Goal: Task Accomplishment & Management: Complete application form

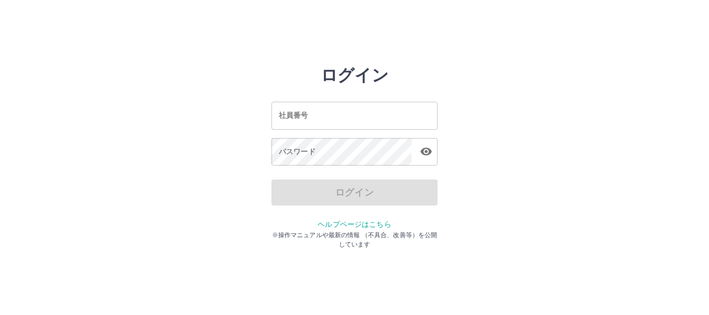
drag, startPoint x: 0, startPoint y: 0, endPoint x: 306, endPoint y: 121, distance: 328.8
click at [306, 121] on input "社員番号" at bounding box center [355, 116] width 166 height 28
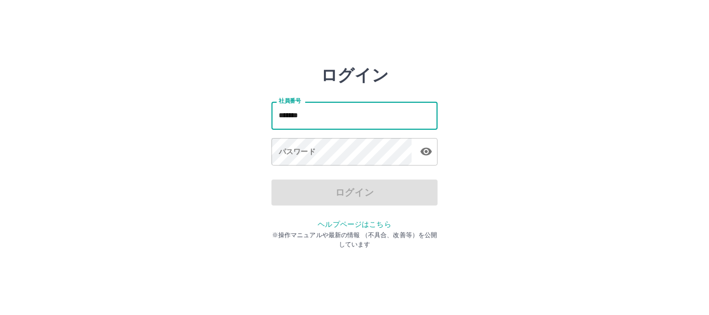
type input "*******"
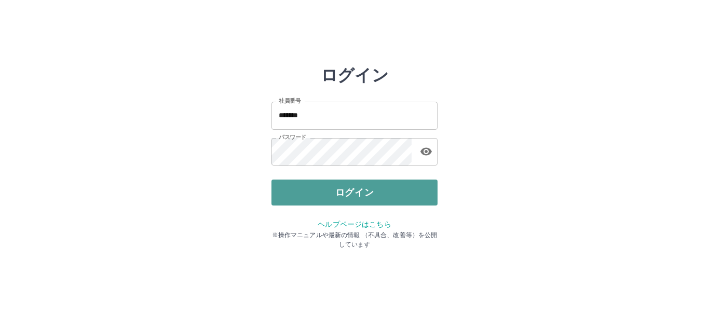
click at [311, 192] on button "ログイン" at bounding box center [355, 193] width 166 height 26
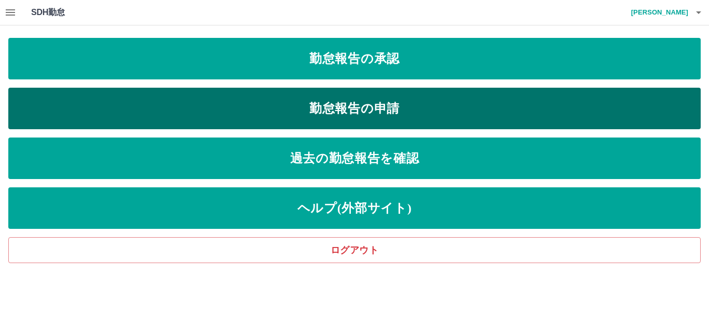
click at [344, 102] on link "勤怠報告の申請" at bounding box center [354, 109] width 693 height 42
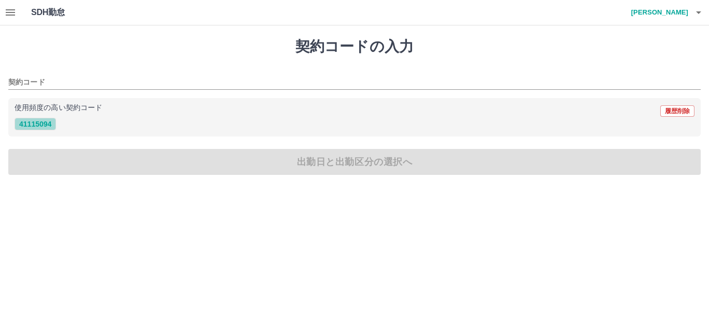
click at [34, 128] on button "41115094" at bounding box center [36, 124] width 42 height 12
type input "********"
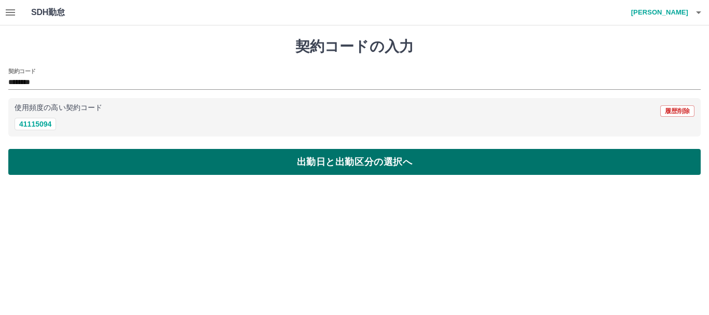
click at [246, 167] on button "出勤日と出勤区分の選択へ" at bounding box center [354, 162] width 693 height 26
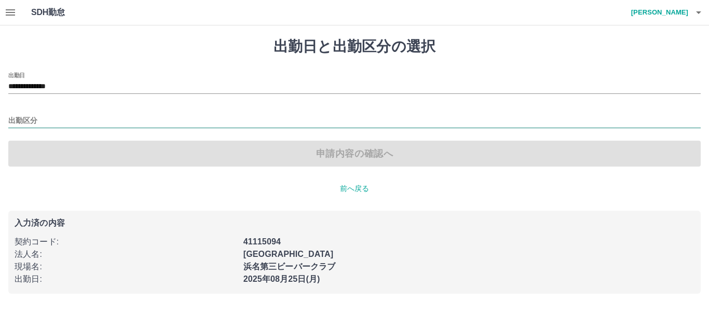
click at [40, 123] on input "出勤区分" at bounding box center [354, 121] width 693 height 13
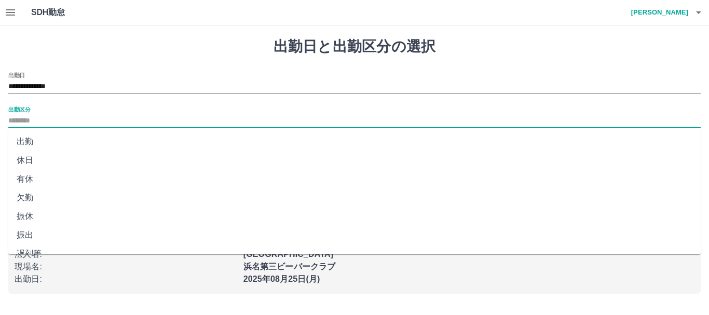
click at [29, 140] on li "出勤" at bounding box center [354, 141] width 693 height 19
type input "**"
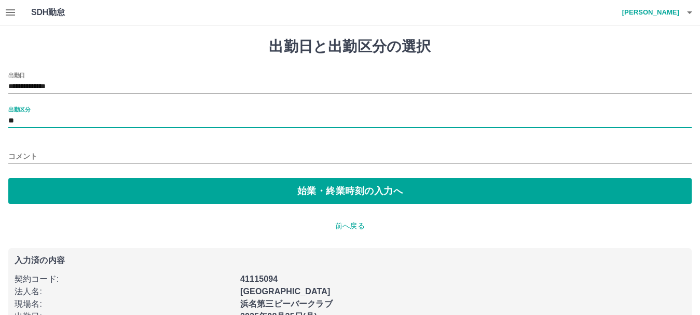
click at [24, 157] on input "コメント" at bounding box center [350, 156] width 684 height 15
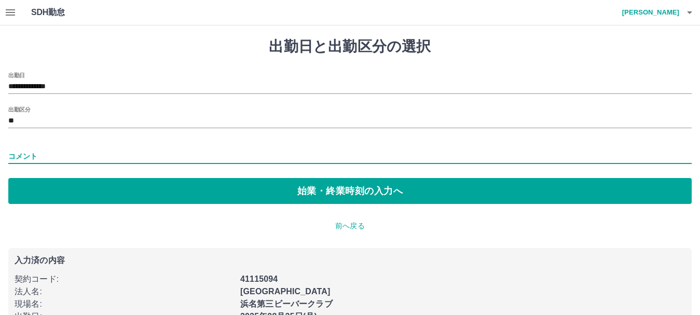
type input "**********"
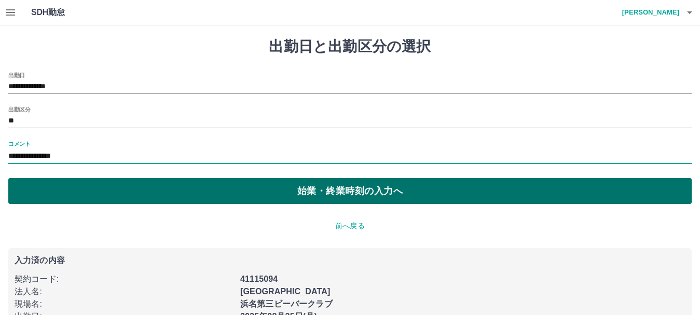
click at [338, 193] on button "始業・終業時刻の入力へ" at bounding box center [350, 191] width 684 height 26
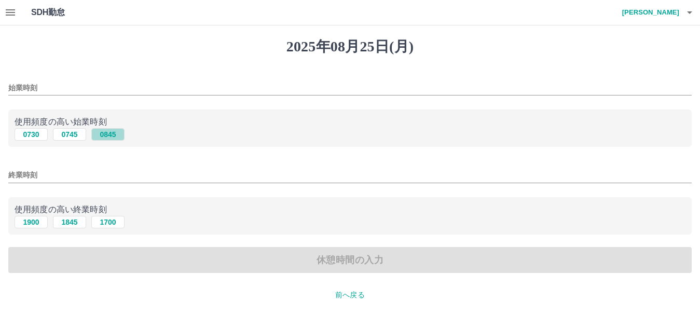
click at [112, 134] on button "0845" at bounding box center [107, 134] width 33 height 12
type input "****"
click at [66, 225] on button "1845" at bounding box center [69, 222] width 33 height 12
type input "****"
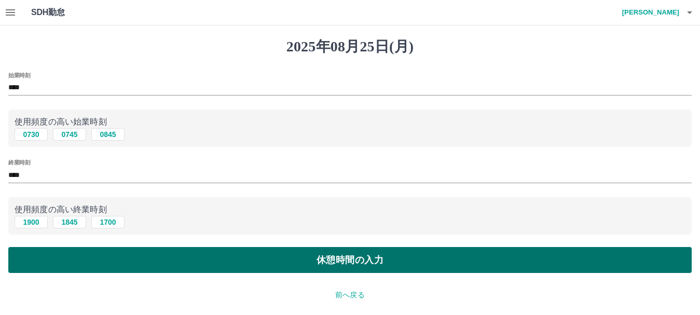
click at [294, 256] on button "休憩時間の入力" at bounding box center [350, 260] width 684 height 26
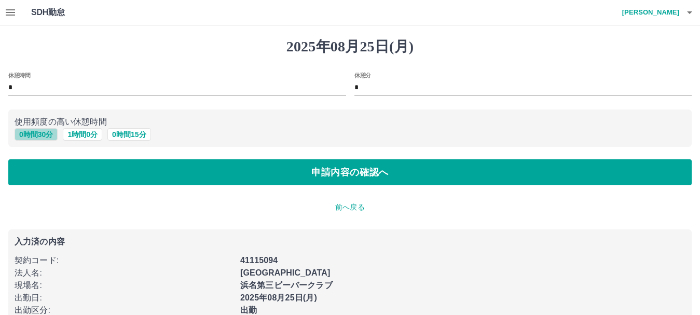
click at [33, 134] on button "0 時間 30 分" at bounding box center [36, 134] width 43 height 12
type input "**"
click at [248, 187] on div "2025年08月25日(月) 休憩時間 * 休憩分 ** 使用頻度の高い休憩時間 0 時間 30 分 1 時間 0 分 0 時間 15 分 申請内容の確認へ …" at bounding box center [350, 199] width 700 height 349
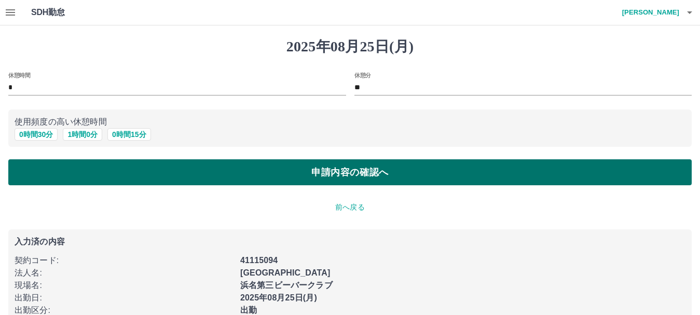
click at [248, 180] on button "申請内容の確認へ" at bounding box center [350, 172] width 684 height 26
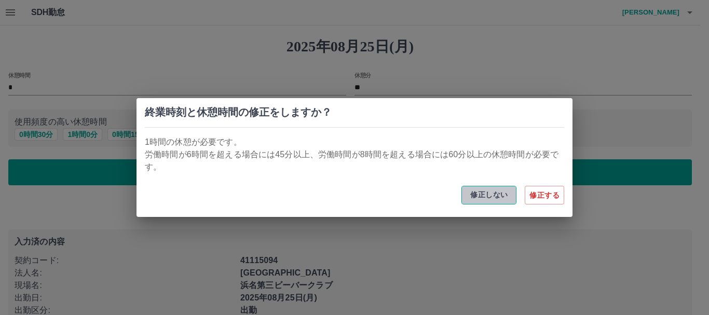
click at [491, 197] on button "修正しない" at bounding box center [489, 195] width 55 height 19
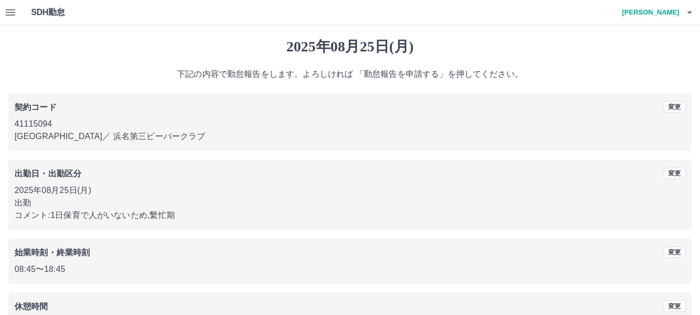
scroll to position [74, 0]
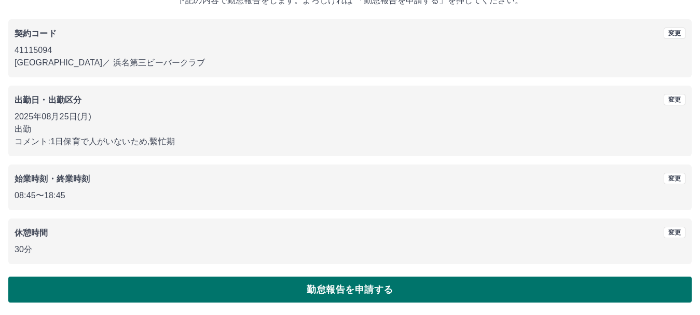
click at [302, 283] on button "勤怠報告を申請する" at bounding box center [350, 290] width 684 height 26
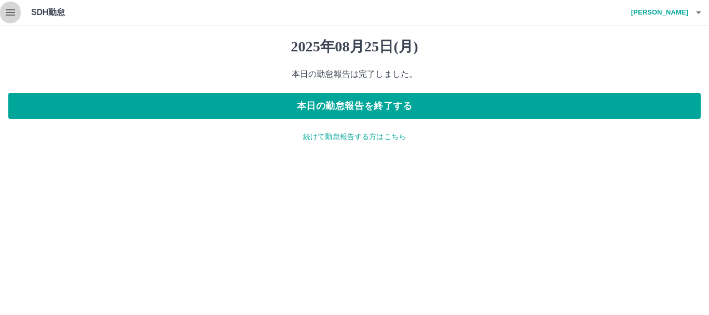
click at [9, 11] on icon "button" at bounding box center [10, 12] width 12 height 12
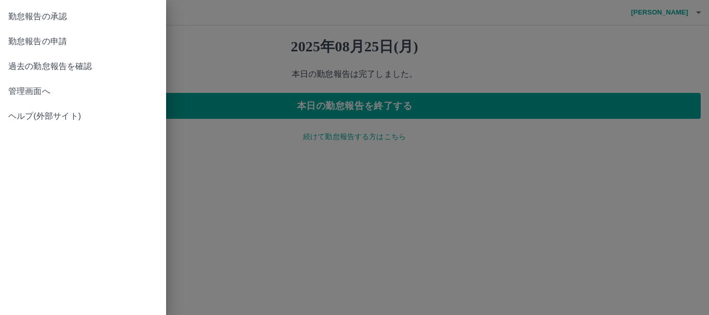
click at [20, 18] on span "勤怠報告の承認" at bounding box center [83, 16] width 150 height 12
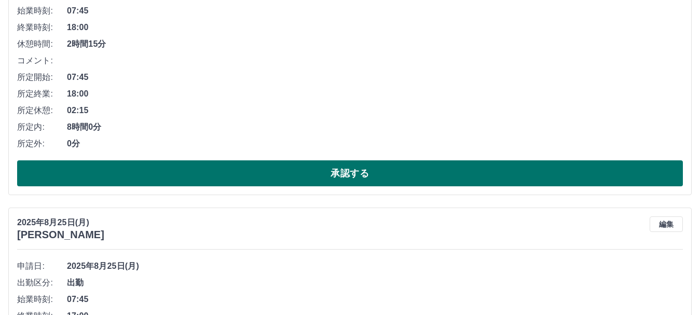
scroll to position [204, 0]
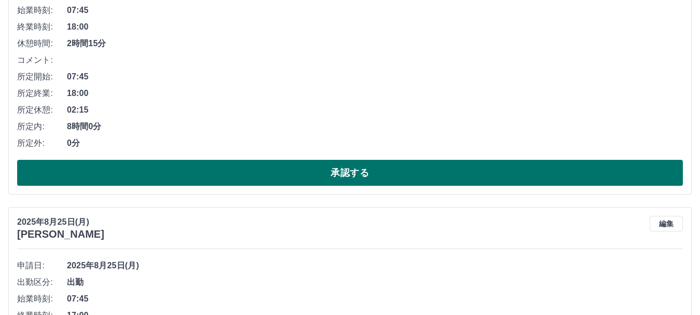
click at [116, 171] on button "承認する" at bounding box center [350, 173] width 666 height 26
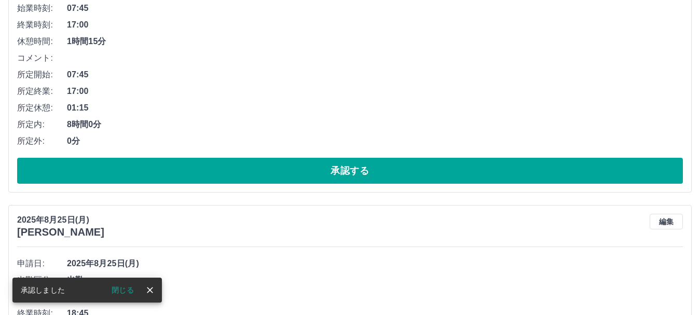
scroll to position [207, 0]
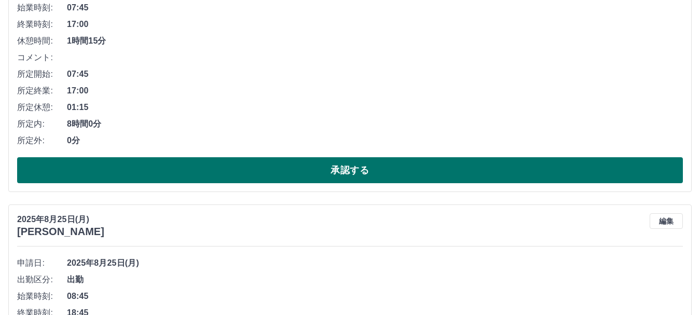
click at [164, 171] on button "承認する" at bounding box center [350, 170] width 666 height 26
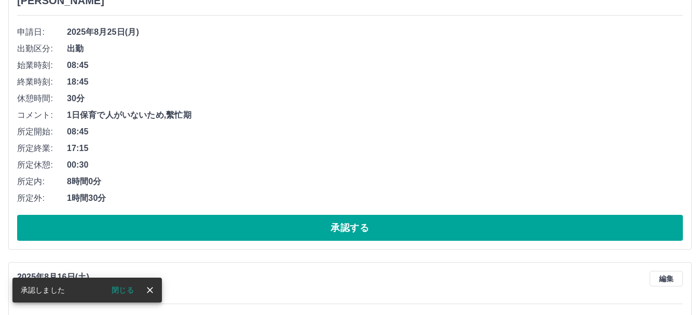
scroll to position [151, 0]
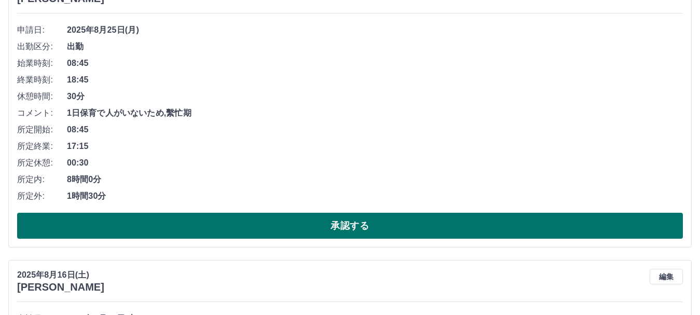
click at [151, 233] on button "承認する" at bounding box center [350, 226] width 666 height 26
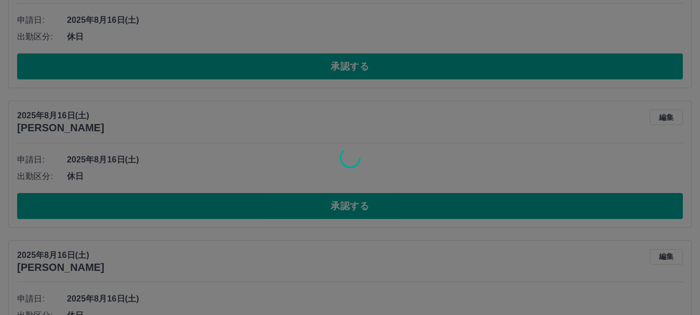
scroll to position [451, 0]
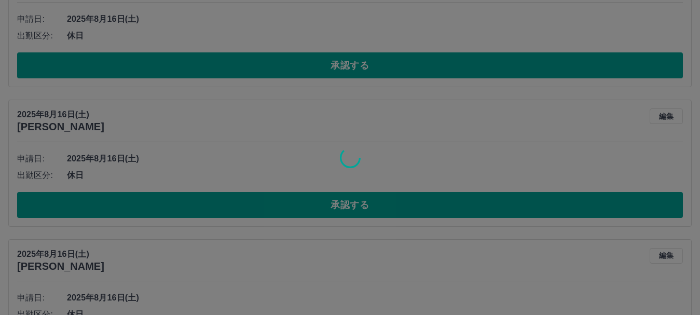
click at [183, 67] on div at bounding box center [350, 157] width 700 height 315
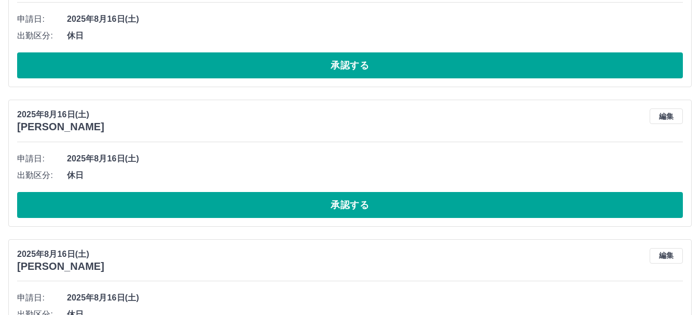
click at [183, 67] on button "承認する" at bounding box center [350, 65] width 666 height 26
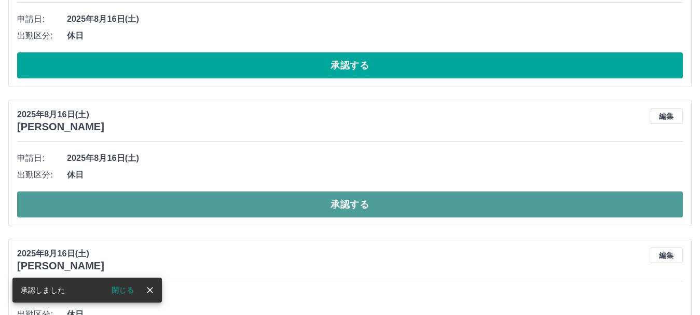
click at [213, 212] on button "承認する" at bounding box center [350, 205] width 666 height 26
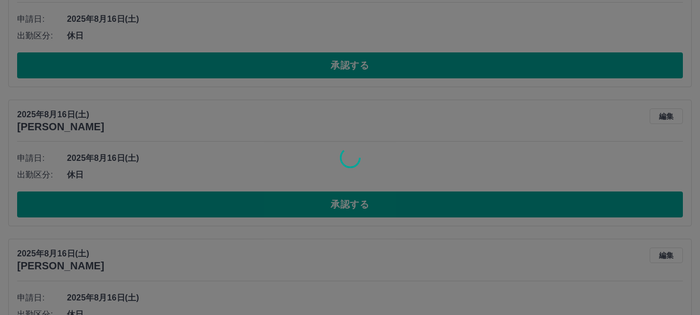
click at [218, 66] on div at bounding box center [350, 157] width 700 height 315
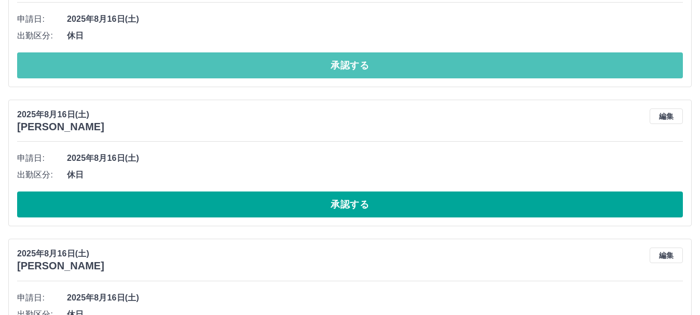
click at [220, 67] on button "承認する" at bounding box center [350, 65] width 666 height 26
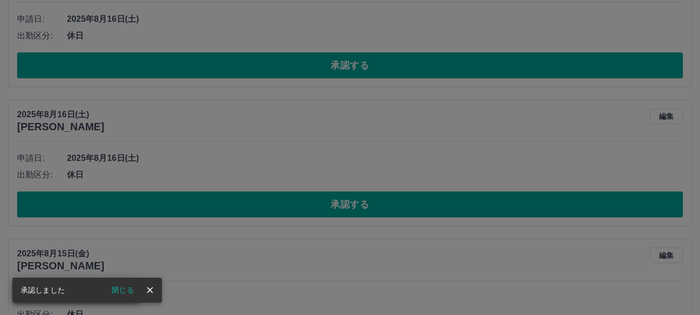
scroll to position [0, 0]
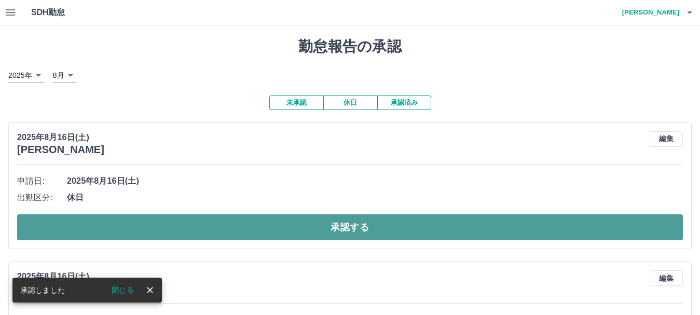
click at [199, 231] on button "承認する" at bounding box center [350, 227] width 666 height 26
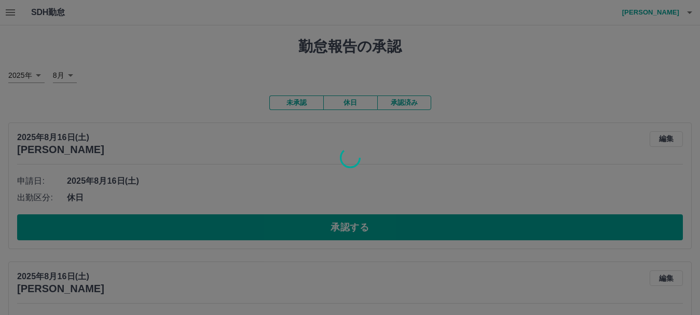
click at [201, 232] on div at bounding box center [350, 157] width 700 height 315
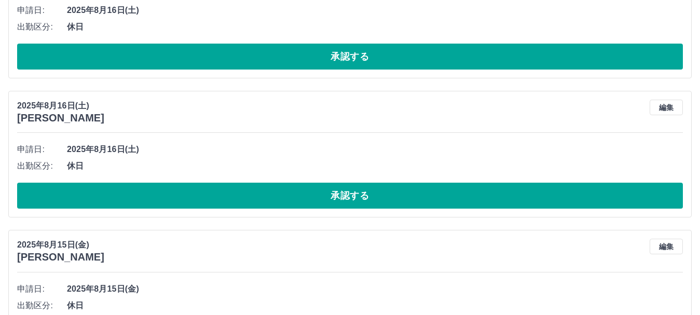
scroll to position [171, 0]
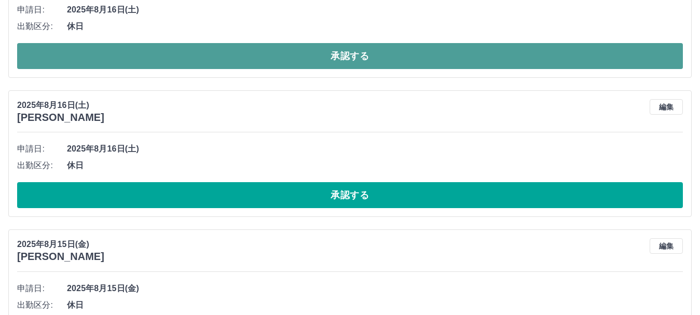
click at [212, 50] on button "承認する" at bounding box center [350, 56] width 666 height 26
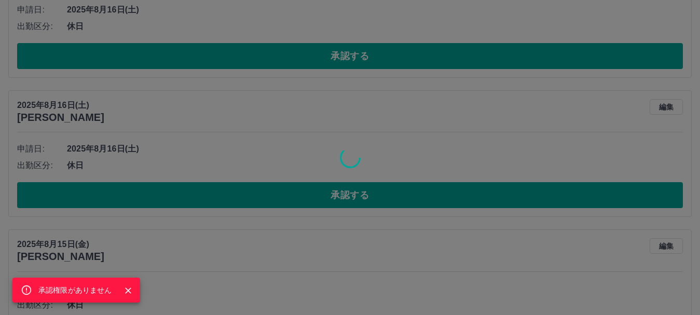
scroll to position [32, 0]
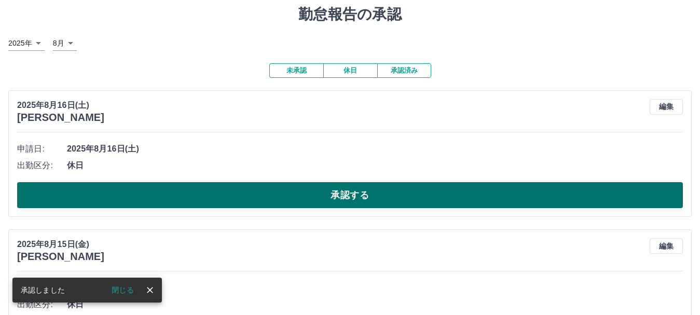
click at [198, 197] on button "承認する" at bounding box center [350, 195] width 666 height 26
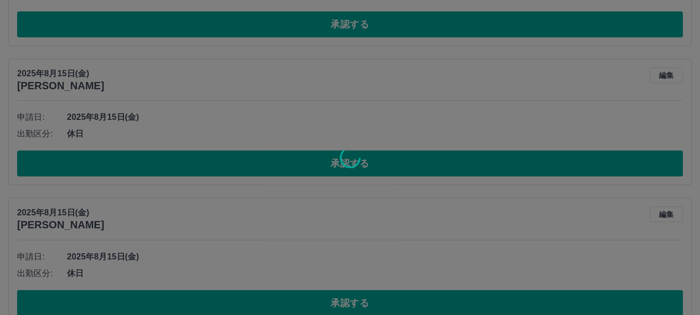
scroll to position [64, 0]
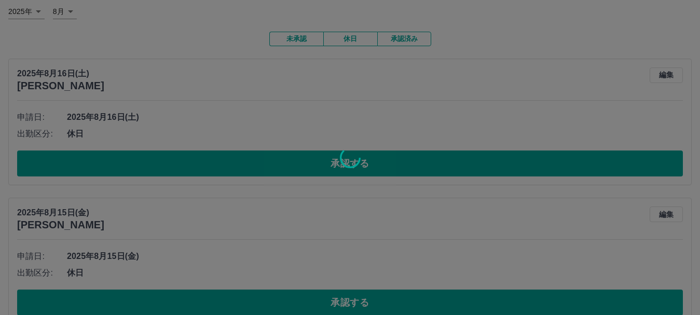
click at [199, 167] on div at bounding box center [350, 157] width 700 height 315
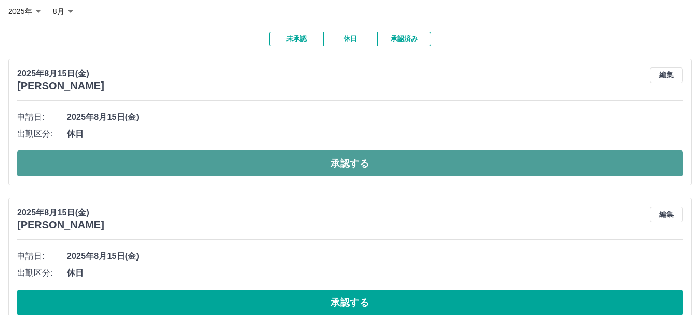
click at [199, 169] on button "承認する" at bounding box center [350, 164] width 666 height 26
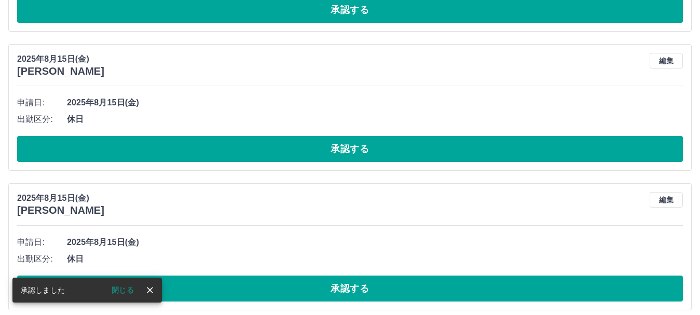
scroll to position [79, 0]
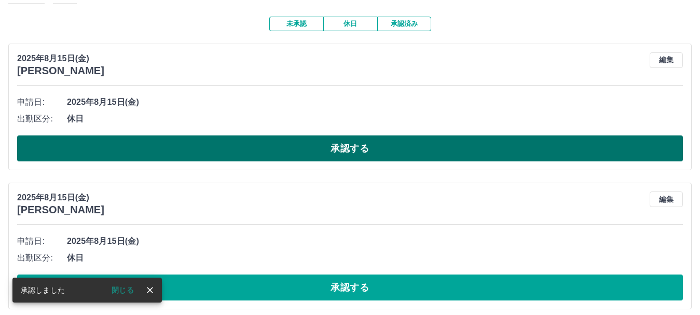
click at [201, 156] on button "承認する" at bounding box center [350, 148] width 666 height 26
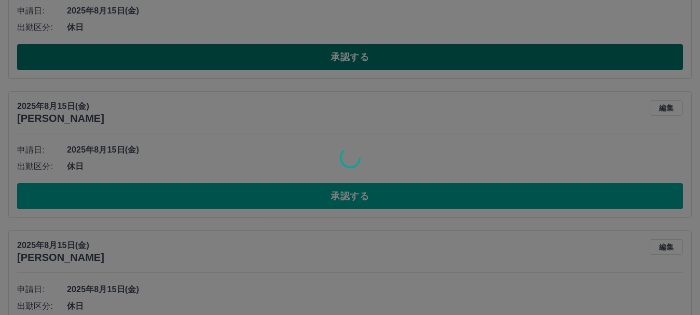
scroll to position [177, 0]
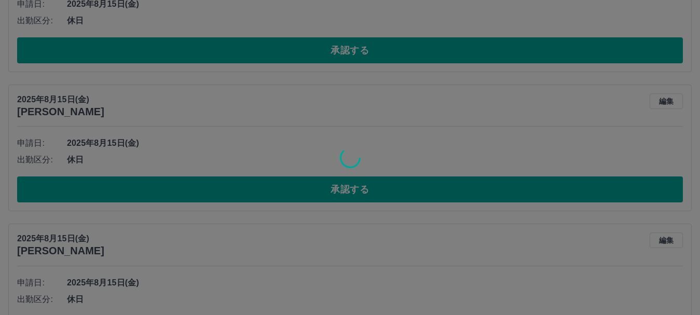
click at [204, 199] on div at bounding box center [350, 157] width 700 height 315
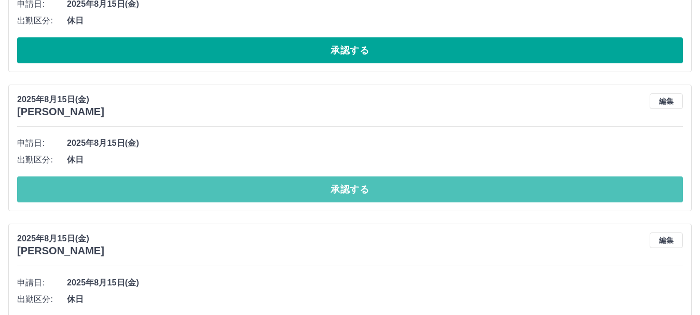
click at [204, 199] on button "承認する" at bounding box center [350, 190] width 666 height 26
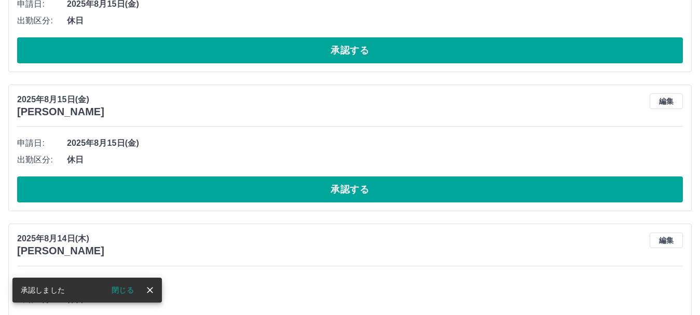
scroll to position [38, 0]
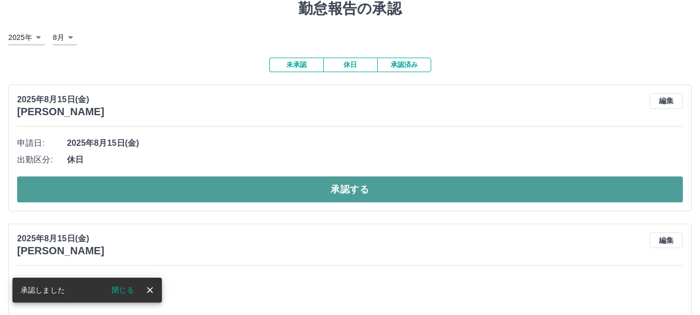
click at [204, 198] on button "承認する" at bounding box center [350, 190] width 666 height 26
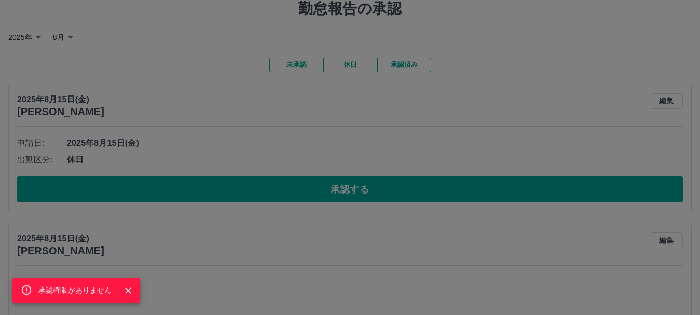
click at [197, 188] on div "承認権限がありません" at bounding box center [350, 157] width 700 height 315
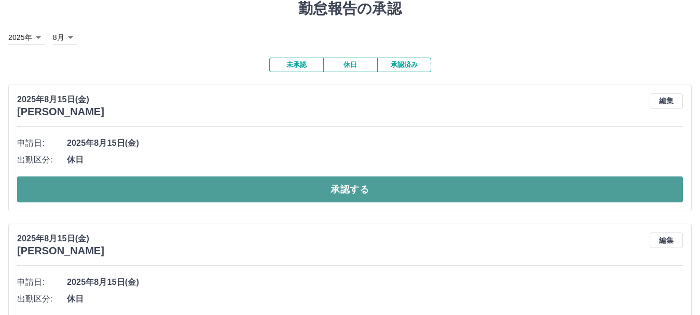
click at [198, 188] on button "承認する" at bounding box center [350, 190] width 666 height 26
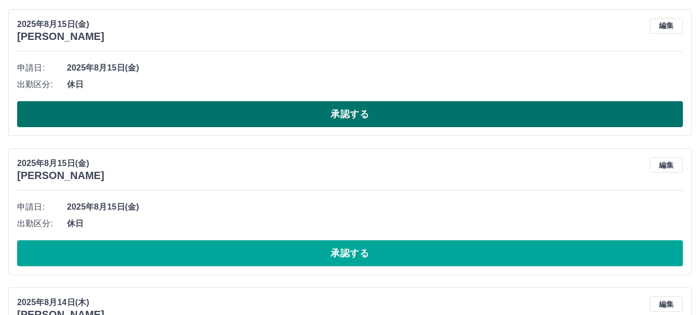
scroll to position [114, 0]
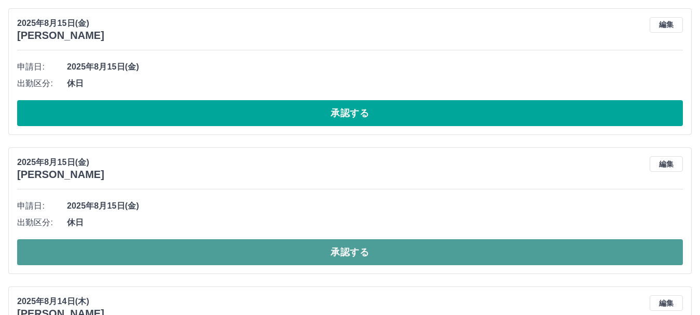
click at [202, 256] on button "承認する" at bounding box center [350, 252] width 666 height 26
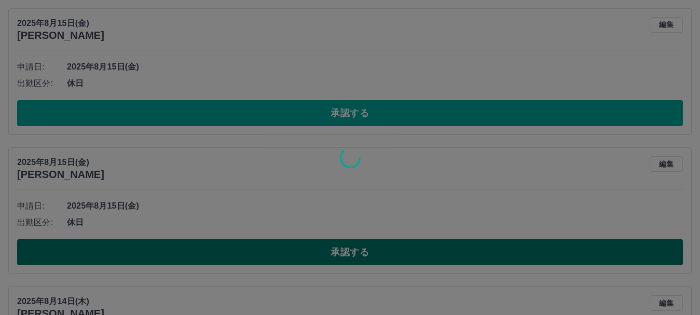
scroll to position [0, 0]
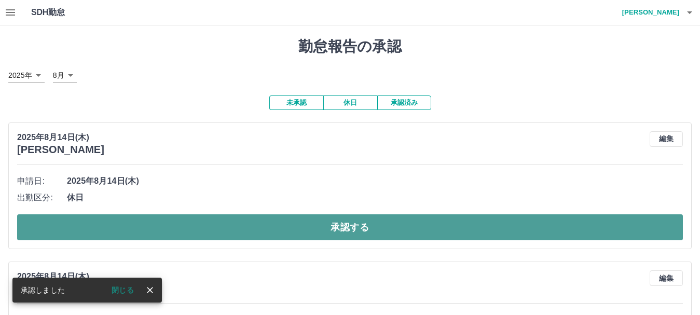
click at [208, 225] on button "承認する" at bounding box center [350, 227] width 666 height 26
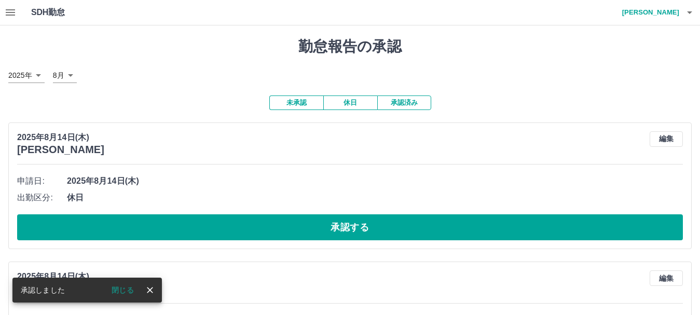
click at [208, 225] on div "SDH勤怠 池松　こずえ 承認しました 閉じる 勤怠報告の承認 2025年 **** 8月 * 未承認 休日 承認済み 2025年8月14日(木) 鈴木　智香…" at bounding box center [350, 270] width 700 height 540
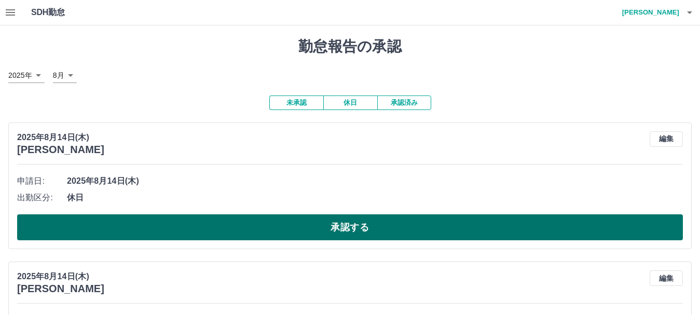
click at [209, 231] on button "承認する" at bounding box center [350, 227] width 666 height 26
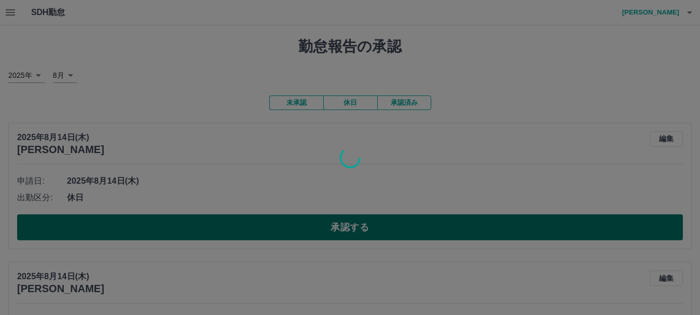
click at [209, 231] on div at bounding box center [350, 157] width 700 height 315
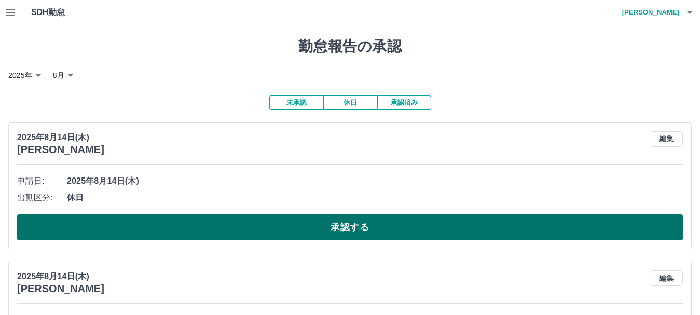
click at [209, 231] on button "承認する" at bounding box center [350, 227] width 666 height 26
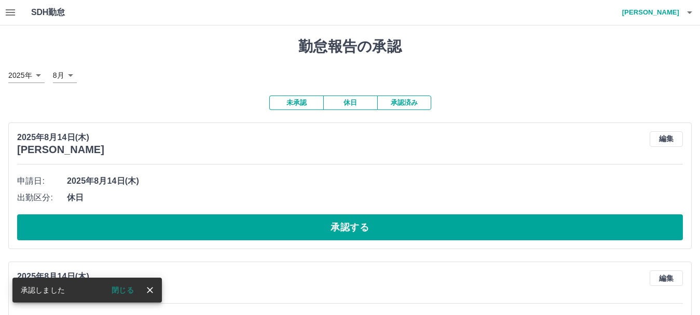
click at [158, 224] on button "承認する" at bounding box center [350, 227] width 666 height 26
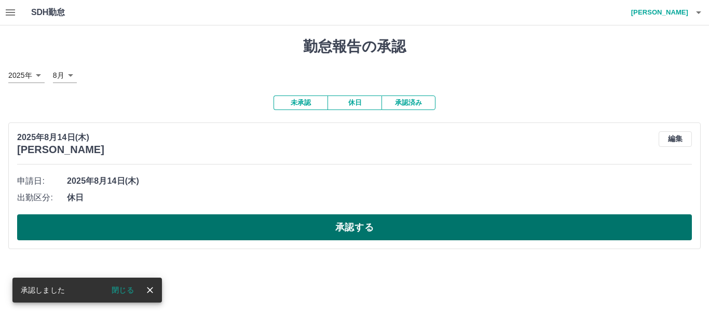
click at [164, 226] on button "承認する" at bounding box center [354, 227] width 675 height 26
